Goal: Navigation & Orientation: Find specific page/section

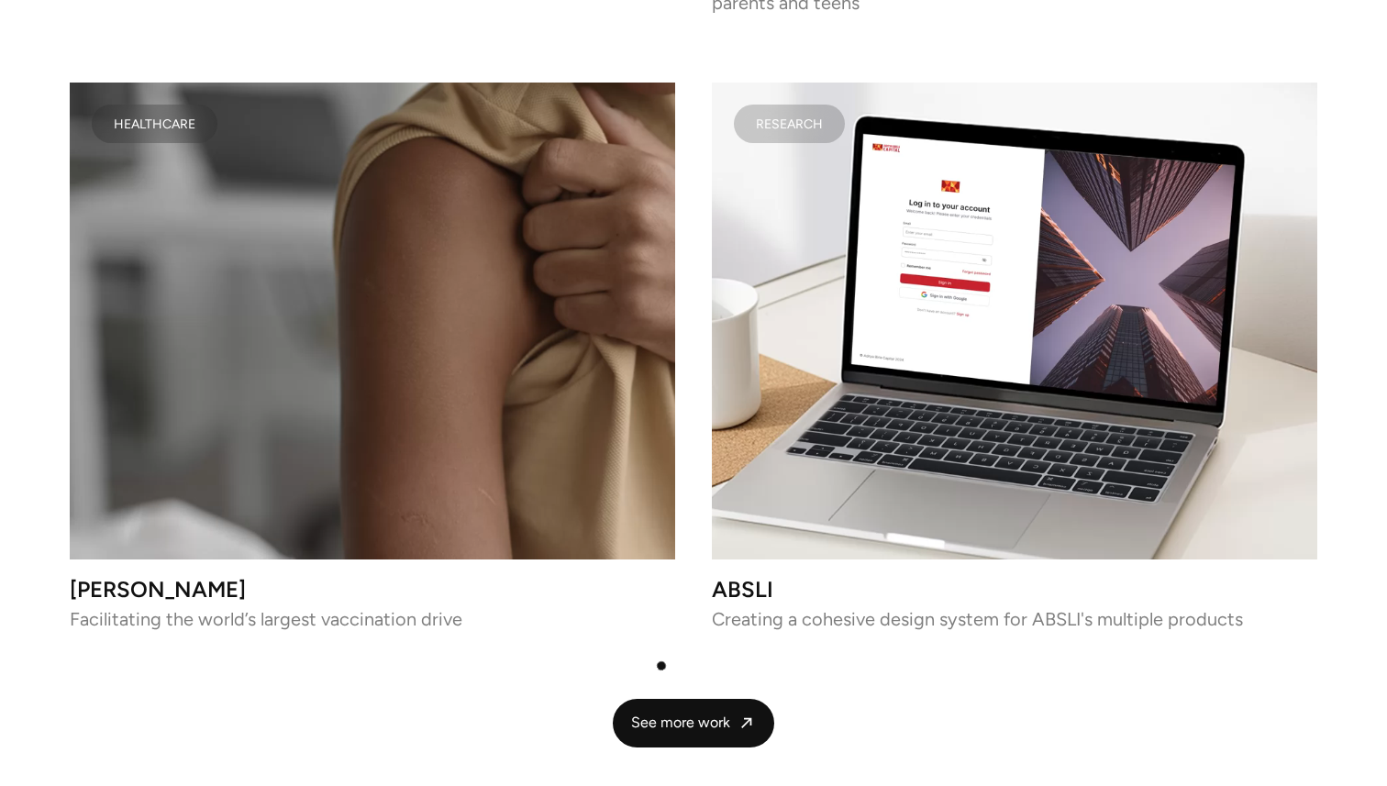
scroll to position [4508, 0]
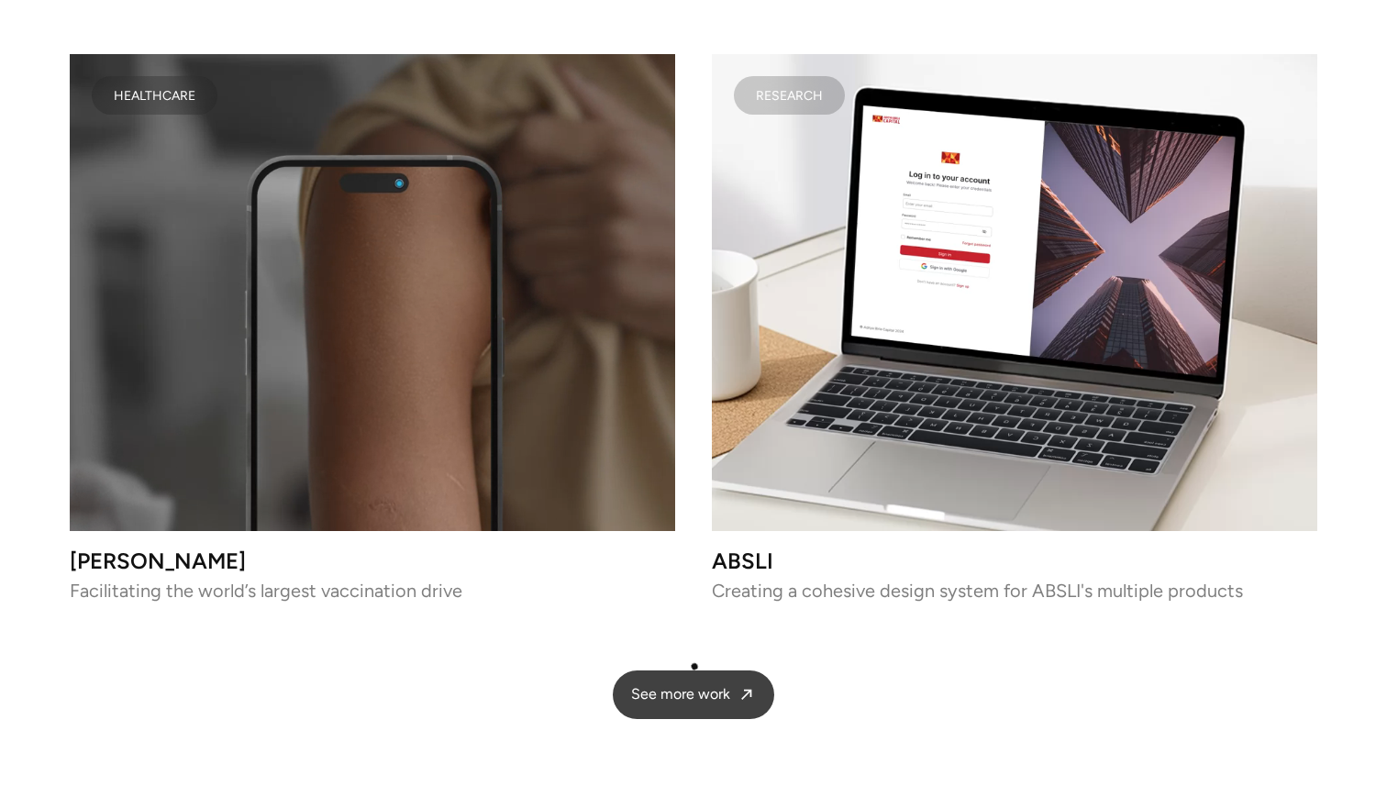
click at [698, 685] on span "See more work" at bounding box center [680, 694] width 99 height 19
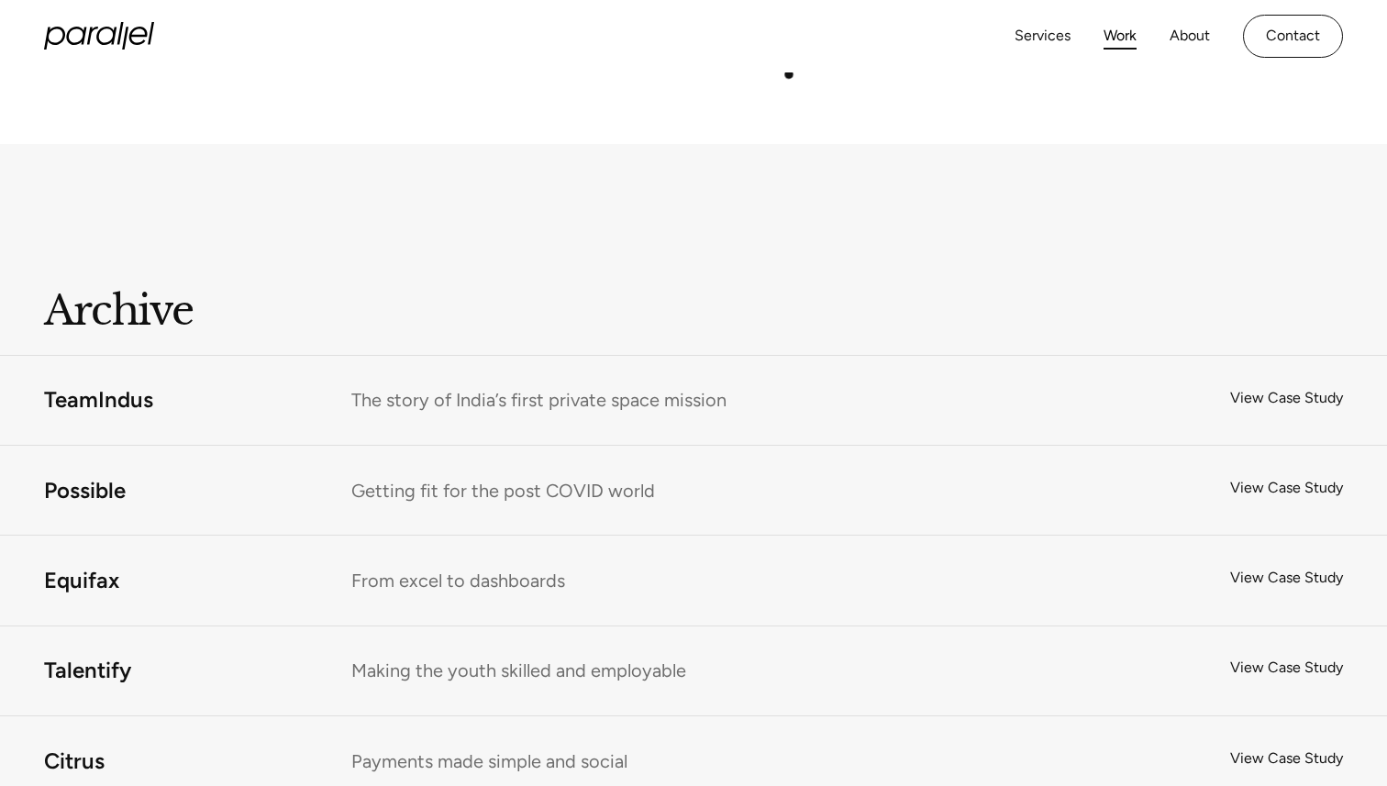
scroll to position [11303, 0]
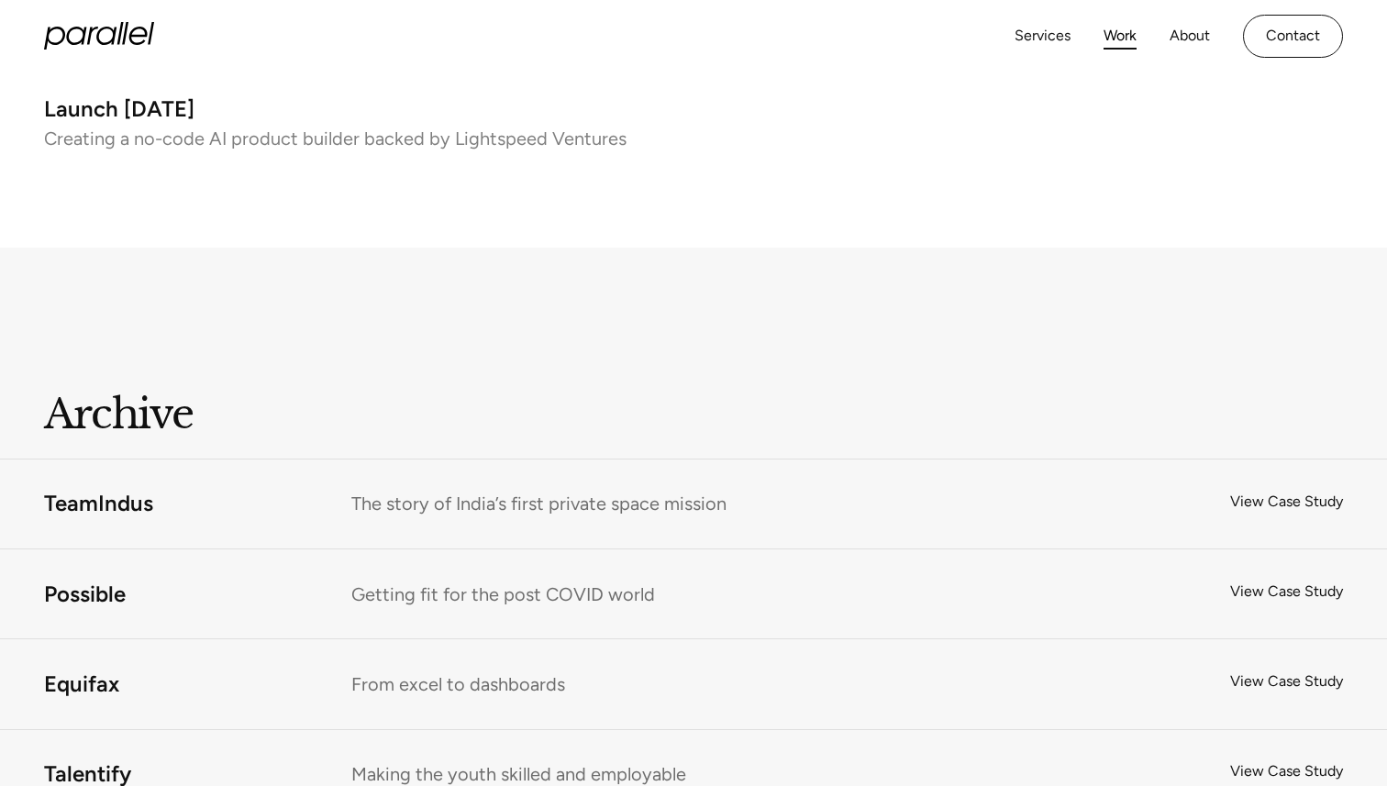
click at [116, 28] on icon "home" at bounding box center [99, 36] width 110 height 28
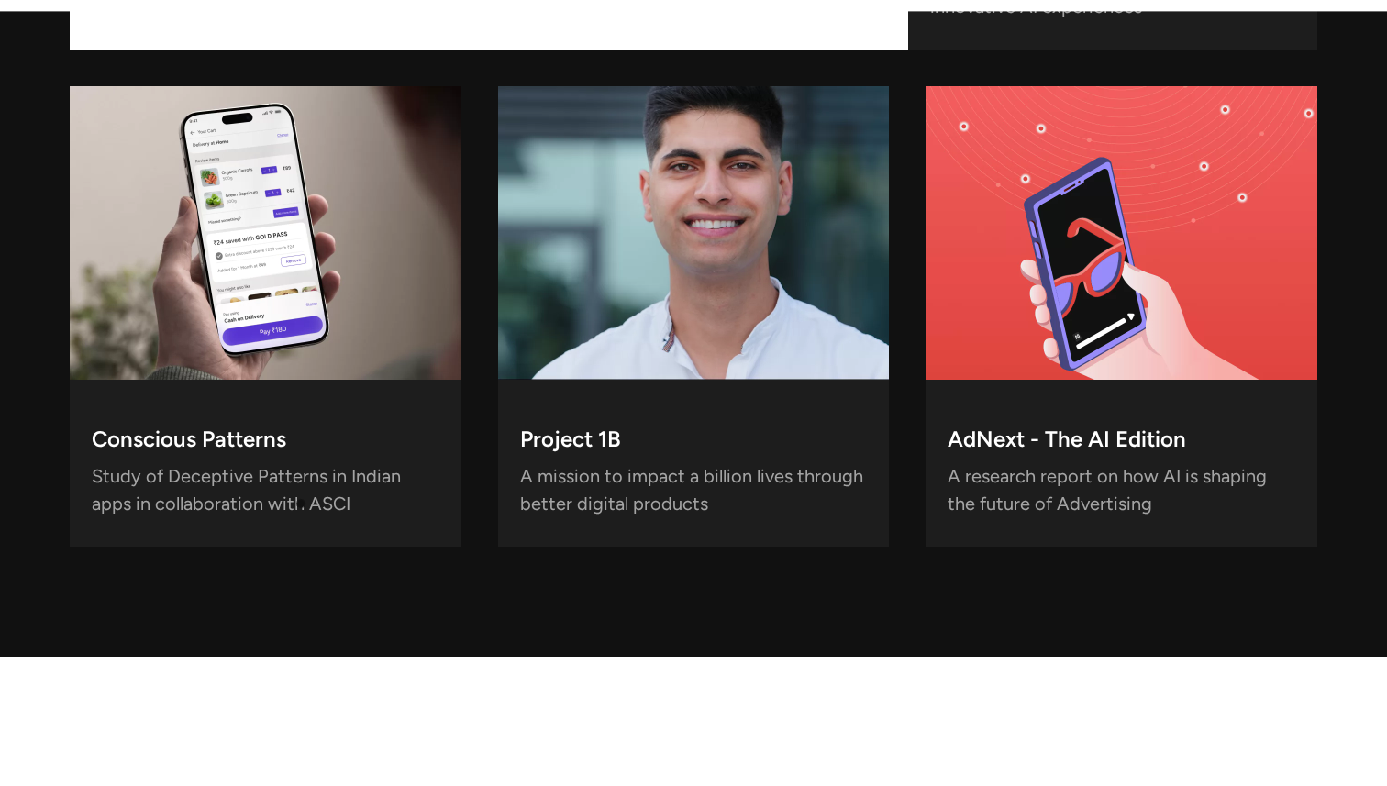
scroll to position [6043, 0]
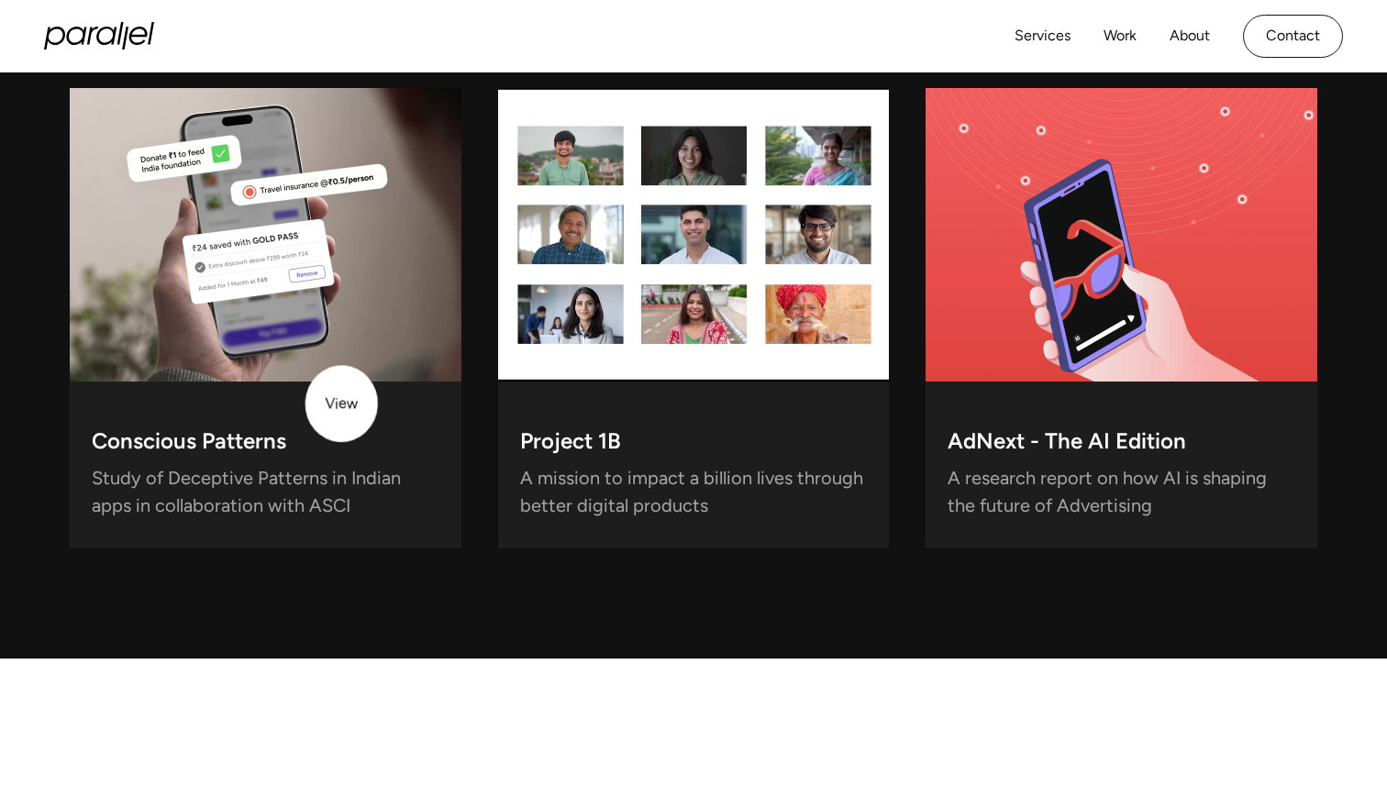
click at [342, 391] on div "Conscious Patterns Study of Deceptive Patterns in Indian apps in collaboration …" at bounding box center [266, 464] width 392 height 167
